Goal: Task Accomplishment & Management: Manage account settings

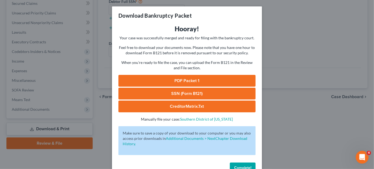
click at [239, 168] on span "Complete!" at bounding box center [242, 168] width 17 height 5
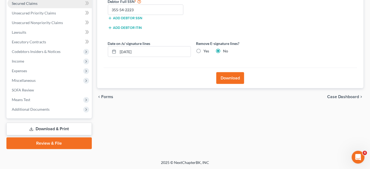
click at [36, 5] on span "Secured Claims" at bounding box center [25, 3] width 26 height 5
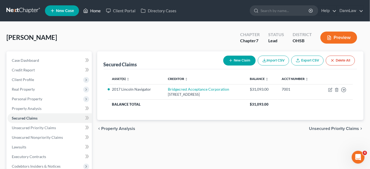
click at [93, 12] on link "Home" at bounding box center [92, 11] width 23 height 10
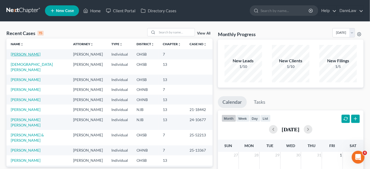
click at [30, 54] on link "[PERSON_NAME]" at bounding box center [26, 54] width 30 height 5
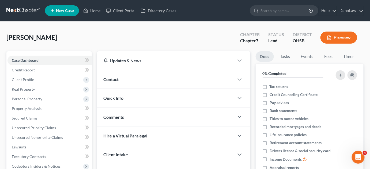
click at [48, 38] on div "[PERSON_NAME] Upgraded Chapter Chapter 7 Status Lead District OHSB Preview" at bounding box center [184, 39] width 357 height 23
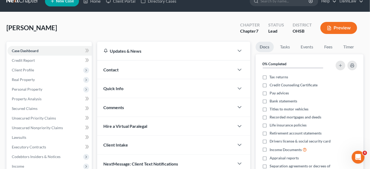
scroll to position [29, 0]
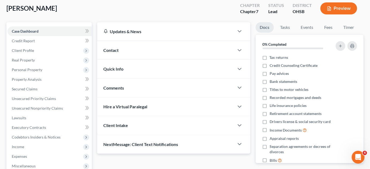
click at [135, 156] on div "Updates & News × [US_STATE] [GEOGRAPHIC_DATA] Notes Take a look at NextChapter'…" at bounding box center [174, 122] width 159 height 201
click at [39, 50] on span "Client Profile" at bounding box center [49, 51] width 84 height 10
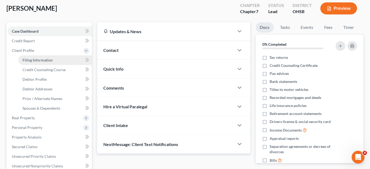
click at [40, 60] on span "Filing Information" at bounding box center [37, 60] width 30 height 5
select select "1"
select select "0"
select select "36"
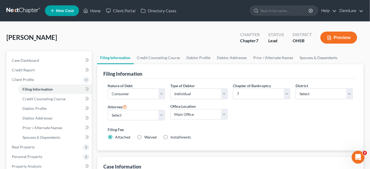
scroll to position [148, 0]
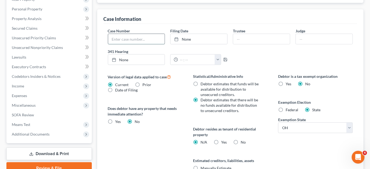
click at [144, 39] on input "text" at bounding box center [136, 39] width 57 height 10
type input "25-11975"
click at [187, 40] on link "None" at bounding box center [199, 39] width 57 height 10
type input "[DATE]"
click at [247, 40] on input "text" at bounding box center [261, 39] width 57 height 10
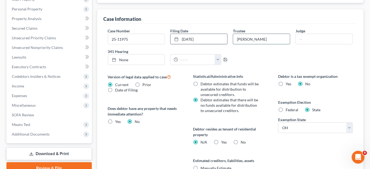
type input "[PERSON_NAME]"
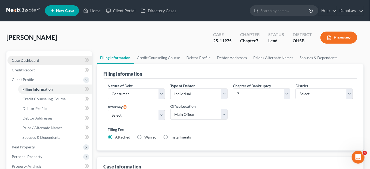
type input "[PERSON_NAME]"
click at [40, 61] on link "Case Dashboard" at bounding box center [49, 61] width 84 height 10
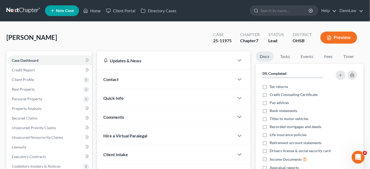
click at [128, 98] on div "Quick Info" at bounding box center [165, 98] width 137 height 18
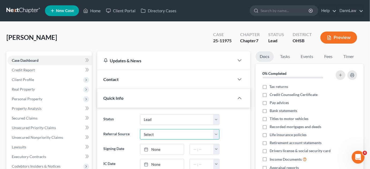
click at [156, 134] on select "Select Word Of Mouth Previous Clients Direct Mail Website Google Search Modern …" at bounding box center [180, 134] width 80 height 11
click at [157, 133] on select "Select Word Of Mouth Previous Clients Direct Mail Website Google Search Modern …" at bounding box center [180, 134] width 80 height 11
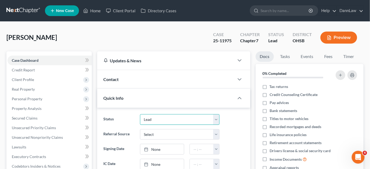
click at [160, 120] on select "Discharged Dismissed Filed In Progress Lead Lost Lead Ready to File To Review" at bounding box center [180, 119] width 80 height 11
select select "2"
click at [140, 114] on select "Discharged Dismissed Filed In Progress Lead Lost Lead Ready to File To Review" at bounding box center [180, 119] width 80 height 11
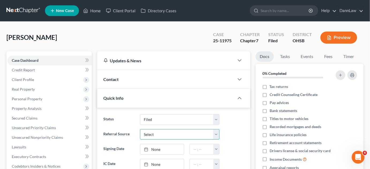
click at [153, 135] on select "Select Word Of Mouth Previous Clients Direct Mail Website Google Search Modern …" at bounding box center [180, 134] width 80 height 11
select select "0"
click at [140, 129] on select "Select Word Of Mouth Previous Clients Direct Mail Website Google Search Modern …" at bounding box center [180, 134] width 80 height 11
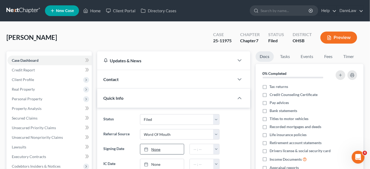
click at [155, 149] on link "None" at bounding box center [162, 149] width 44 height 10
type input "[DATE]"
click at [130, 139] on ng-include "Status Discharged Dismissed Filed In Progress Lead Lost Lead Ready to File To R…" at bounding box center [174, 141] width 140 height 55
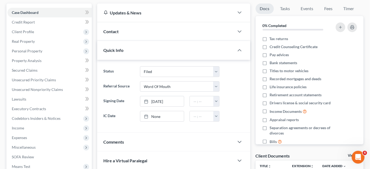
scroll to position [48, 0]
click at [158, 98] on link "[DATE]" at bounding box center [162, 101] width 44 height 10
click at [129, 120] on label "IC Date" at bounding box center [119, 116] width 36 height 11
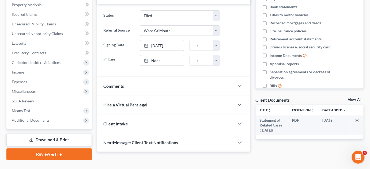
scroll to position [115, 0]
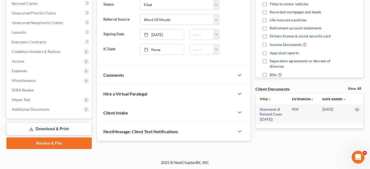
click at [126, 113] on span "Client Intake" at bounding box center [116, 112] width 25 height 5
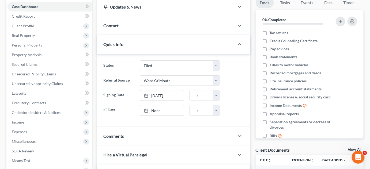
scroll to position [44, 0]
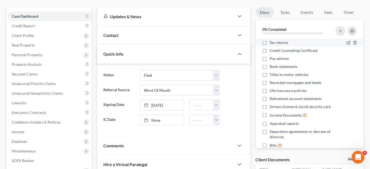
click at [270, 43] on label "Tax returns" at bounding box center [279, 42] width 19 height 5
click at [272, 43] on input "Tax returns" at bounding box center [273, 41] width 3 height 3
checkbox input "true"
click at [270, 51] on label "Credit Counseling Certificate" at bounding box center [294, 50] width 48 height 5
click at [272, 51] on input "Credit Counseling Certificate" at bounding box center [273, 49] width 3 height 3
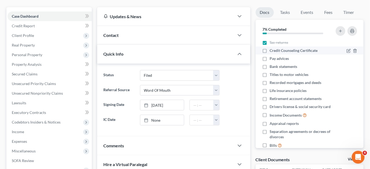
checkbox input "true"
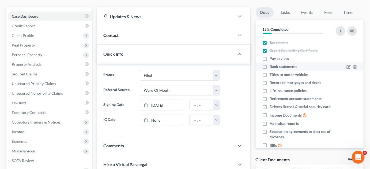
click at [270, 61] on label "Pay advices" at bounding box center [279, 58] width 19 height 5
click at [272, 59] on input "Pay advices" at bounding box center [273, 57] width 3 height 3
checkbox input "true"
click at [270, 68] on label "Bank statements" at bounding box center [284, 66] width 28 height 5
click at [272, 67] on input "Bank statements" at bounding box center [273, 65] width 3 height 3
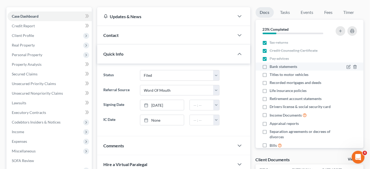
checkbox input "true"
click at [270, 74] on label "Titles to motor vehicles" at bounding box center [289, 74] width 39 height 5
click at [272, 74] on input "Titles to motor vehicles" at bounding box center [273, 73] width 3 height 3
checkbox input "true"
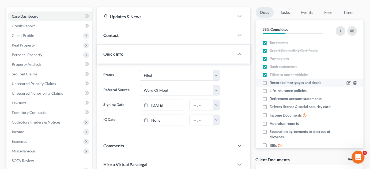
click at [353, 84] on icon "button" at bounding box center [355, 83] width 4 height 4
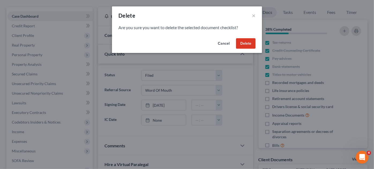
click at [242, 46] on button "Delete" at bounding box center [246, 43] width 20 height 11
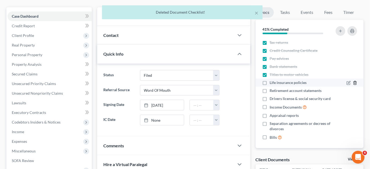
click at [354, 83] on icon "button" at bounding box center [355, 82] width 2 height 3
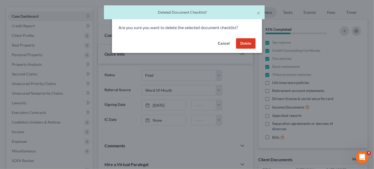
click at [249, 41] on button "Delete" at bounding box center [246, 43] width 20 height 11
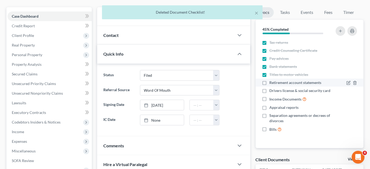
click at [270, 82] on label "Retirement account statements" at bounding box center [296, 82] width 52 height 5
click at [272, 82] on input "Retirement account statements" at bounding box center [273, 81] width 3 height 3
checkbox input "true"
click at [270, 91] on label "Drivers license & social security card" at bounding box center [300, 90] width 61 height 5
click at [272, 91] on input "Drivers license & social security card" at bounding box center [273, 89] width 3 height 3
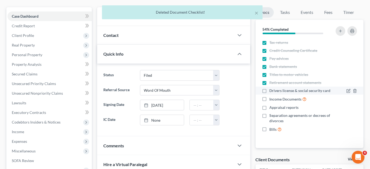
checkbox input "true"
click at [270, 100] on label "Income Documents" at bounding box center [288, 99] width 37 height 6
click at [272, 100] on input "Income Documents" at bounding box center [273, 97] width 3 height 3
checkbox input "true"
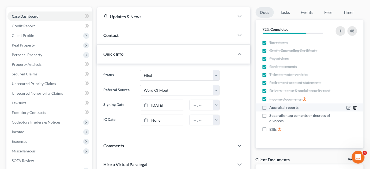
click at [355, 106] on icon "button" at bounding box center [355, 108] width 4 height 4
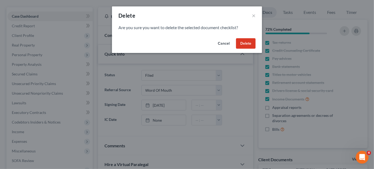
click at [245, 46] on button "Delete" at bounding box center [246, 43] width 20 height 11
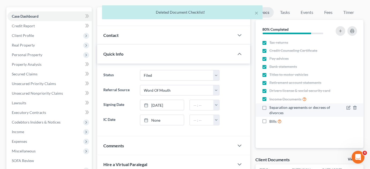
click at [352, 107] on div at bounding box center [351, 107] width 11 height 5
click at [356, 108] on icon "button" at bounding box center [355, 108] width 4 height 4
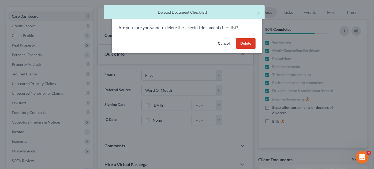
click at [246, 44] on button "Delete" at bounding box center [246, 43] width 20 height 11
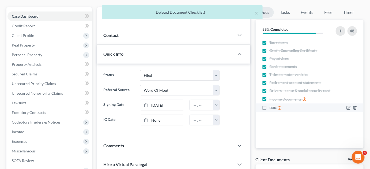
click at [270, 108] on label "Bills" at bounding box center [276, 108] width 12 height 6
click at [272, 108] on input "Bills" at bounding box center [273, 106] width 3 height 3
checkbox input "true"
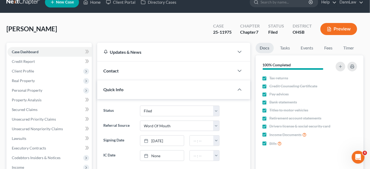
scroll to position [0, 0]
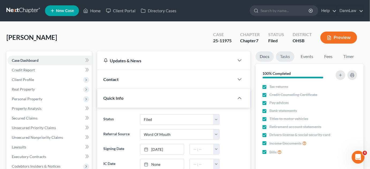
click at [289, 59] on link "Tasks" at bounding box center [285, 56] width 18 height 10
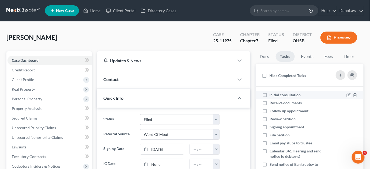
click at [270, 96] on label "Initial consultation" at bounding box center [288, 94] width 36 height 5
click at [272, 96] on input "Initial consultation" at bounding box center [273, 93] width 3 height 3
checkbox input "true"
click at [270, 103] on label "Receive documents" at bounding box center [288, 102] width 36 height 5
click at [272, 103] on input "Receive documents" at bounding box center [273, 101] width 3 height 3
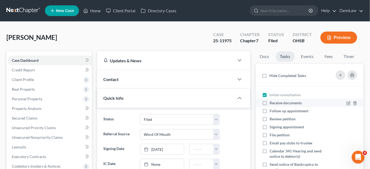
checkbox input "true"
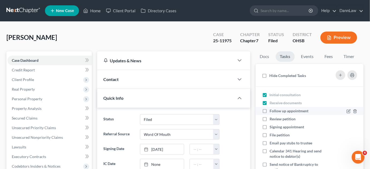
click at [270, 110] on label "Follow up appointment" at bounding box center [291, 110] width 43 height 5
click at [272, 110] on input "Follow up appointment" at bounding box center [273, 109] width 3 height 3
checkbox input "true"
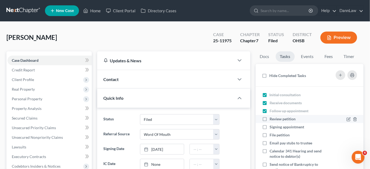
click at [270, 118] on label "Review petition" at bounding box center [285, 118] width 30 height 5
click at [272, 118] on input "Review petition" at bounding box center [273, 117] width 3 height 3
checkbox input "true"
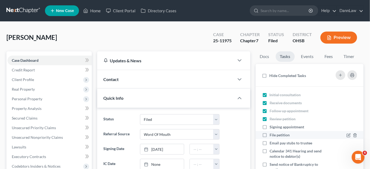
click at [270, 127] on label "Signing appointment" at bounding box center [289, 126] width 39 height 5
click at [272, 127] on input "Signing appointment" at bounding box center [273, 125] width 3 height 3
checkbox input "true"
click at [270, 136] on label "File petition" at bounding box center [282, 135] width 24 height 5
click at [272, 136] on input "File petition" at bounding box center [273, 134] width 3 height 3
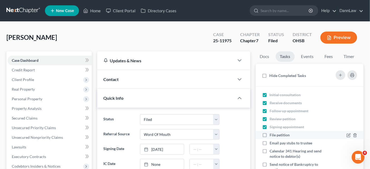
checkbox input "true"
click at [311, 58] on link "Events" at bounding box center [307, 56] width 21 height 10
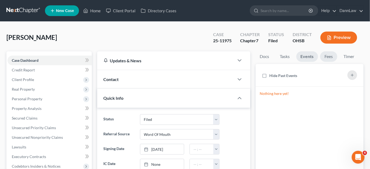
click at [330, 56] on link "Fees" at bounding box center [328, 56] width 17 height 10
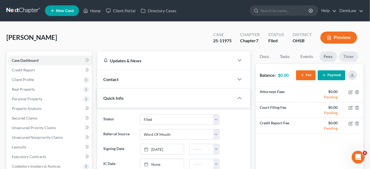
click at [349, 56] on link "Timer" at bounding box center [348, 56] width 19 height 10
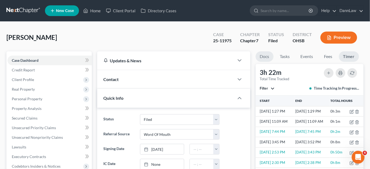
click at [269, 59] on link "Docs" at bounding box center [265, 56] width 18 height 10
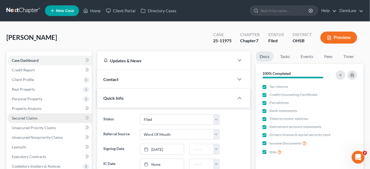
click at [30, 118] on span "Secured Claims" at bounding box center [25, 118] width 26 height 5
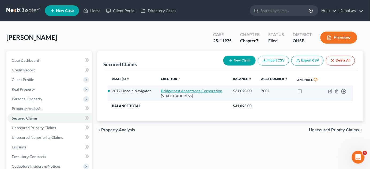
click at [171, 90] on link "Bridgecrest Acceptance Corporation" at bounding box center [191, 91] width 61 height 5
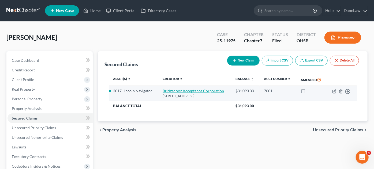
select select "3"
select select "0"
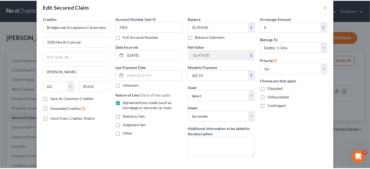
scroll to position [10, 0]
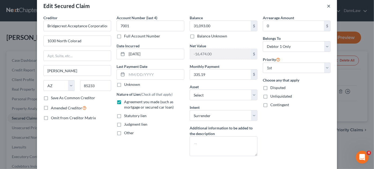
click at [327, 7] on button "×" at bounding box center [329, 6] width 4 height 6
